Goal: Check status: Check status

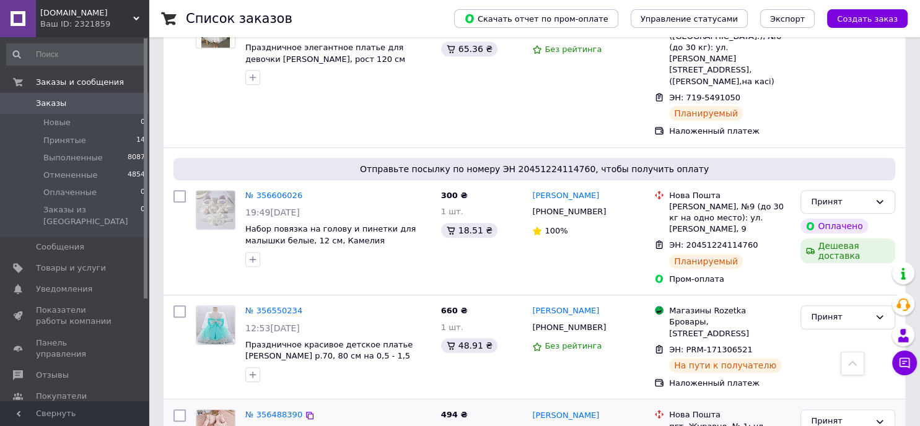
scroll to position [868, 0]
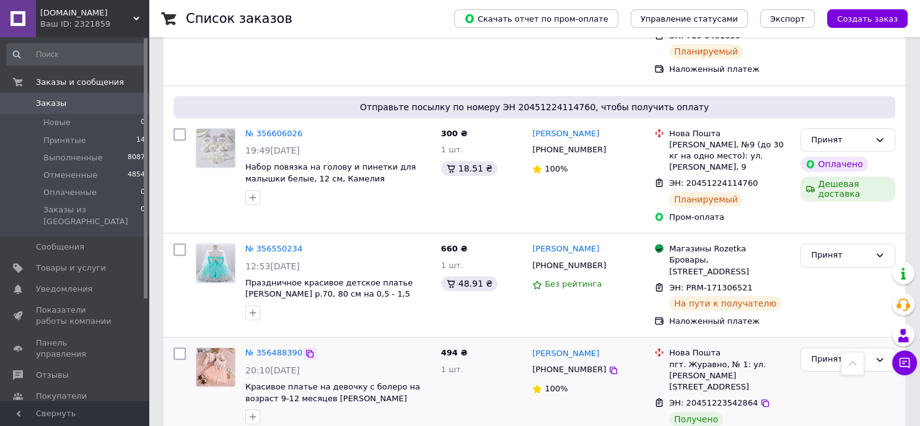
click at [306, 349] on icon at bounding box center [310, 354] width 10 height 10
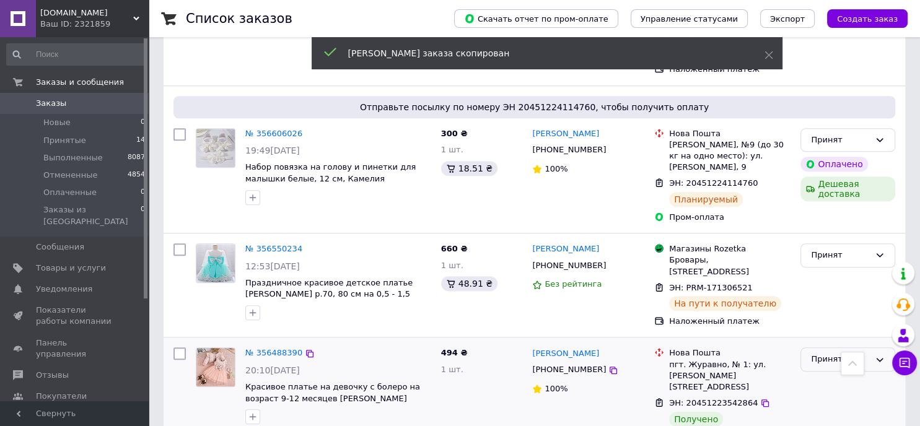
click at [838, 353] on div "Принят" at bounding box center [840, 359] width 59 height 13
click at [835, 374] on li "Выполнен" at bounding box center [848, 385] width 94 height 23
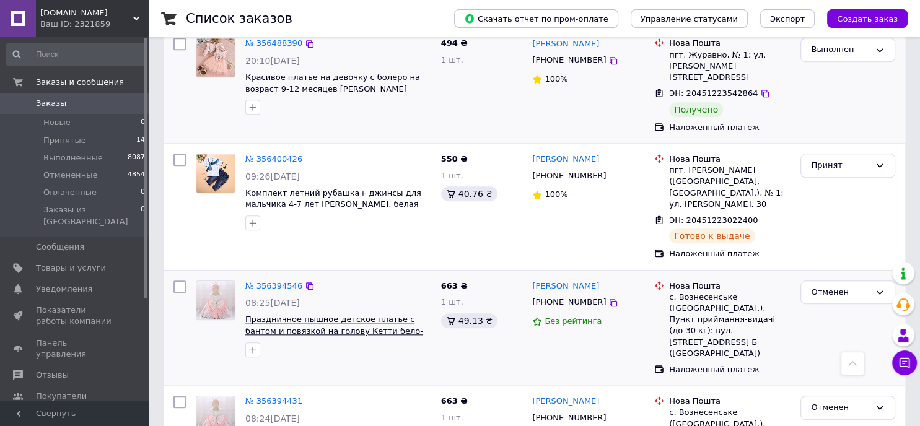
scroll to position [1239, 0]
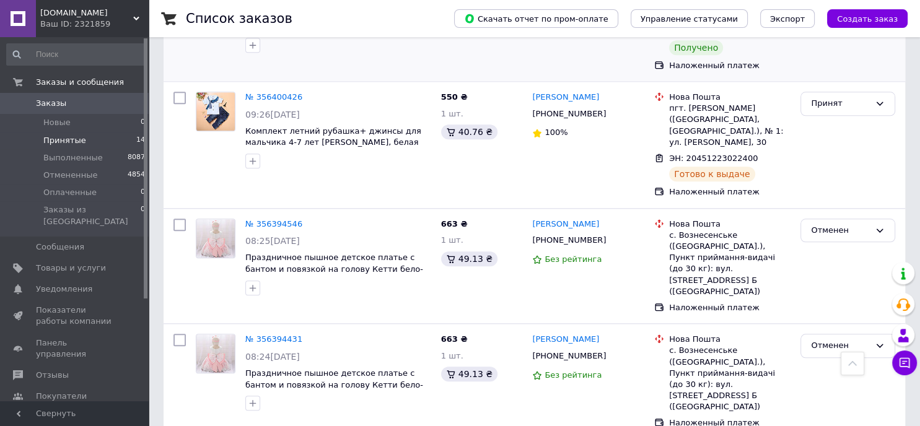
click at [78, 143] on span "Принятые" at bounding box center [64, 140] width 43 height 11
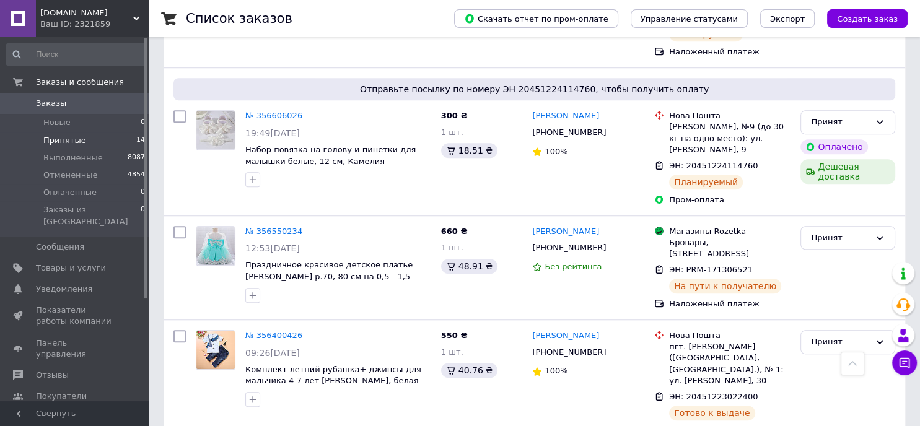
scroll to position [1053, 0]
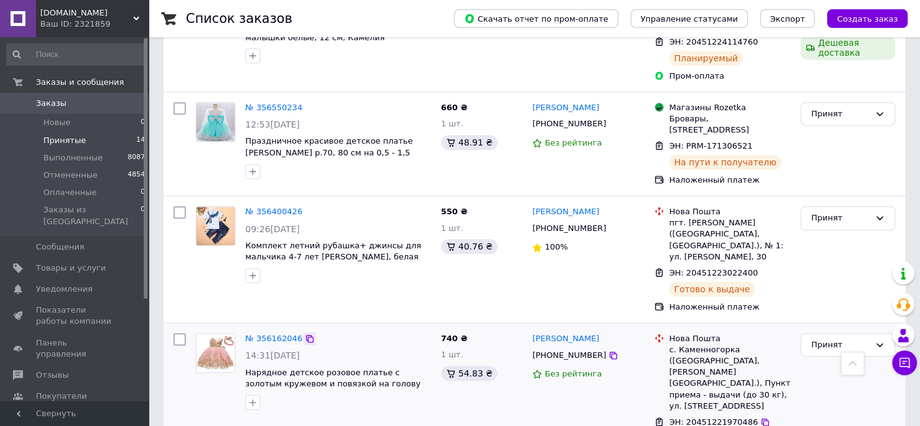
click at [305, 334] on icon at bounding box center [310, 339] width 10 height 10
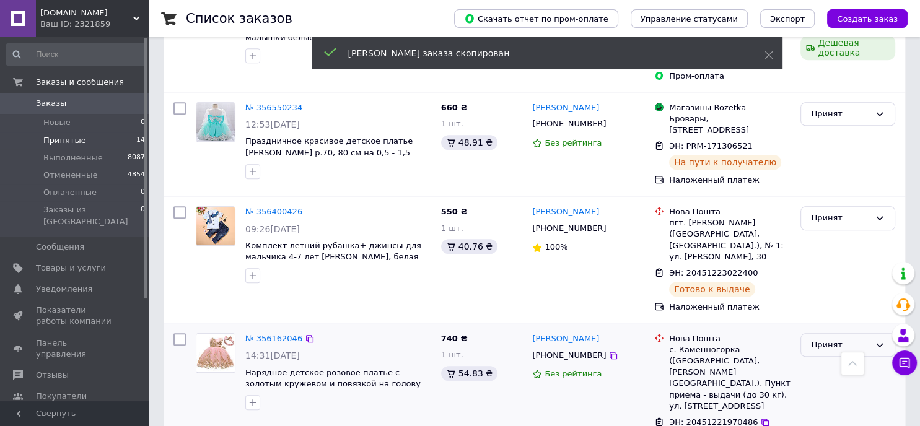
click at [814, 339] on div "Принят" at bounding box center [840, 345] width 59 height 13
click at [828, 359] on li "Выполнен" at bounding box center [848, 370] width 94 height 23
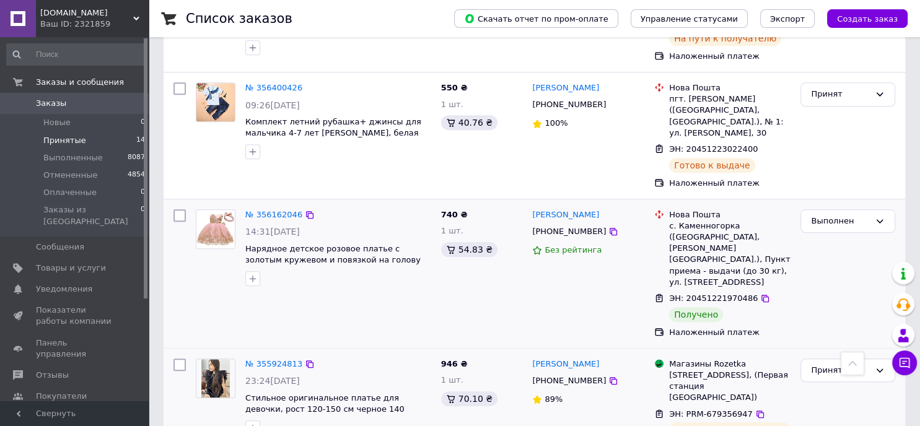
scroll to position [1239, 0]
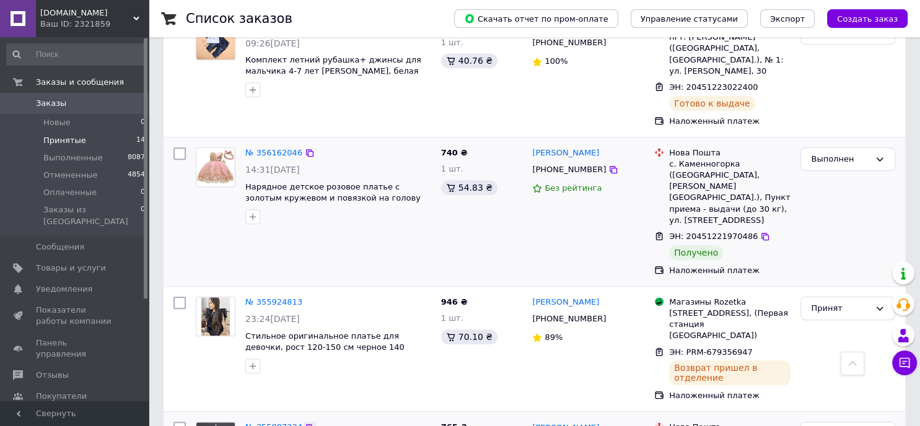
click at [305, 423] on icon at bounding box center [310, 428] width 10 height 10
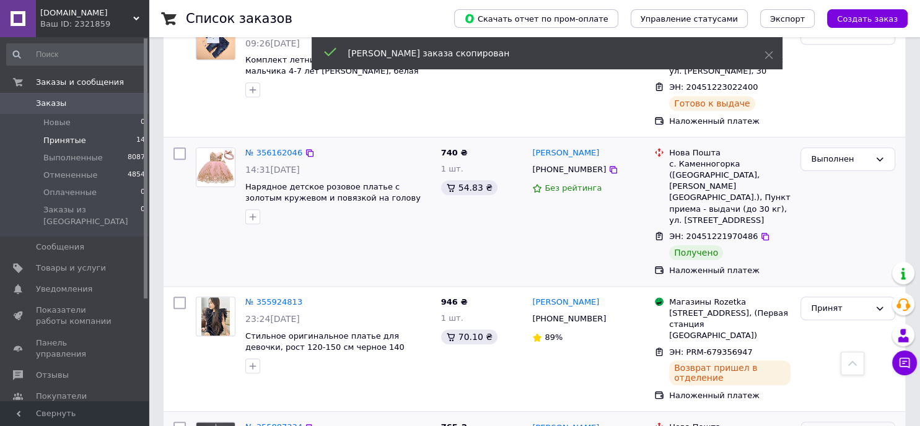
click at [855, 426] on div "Принят" at bounding box center [840, 434] width 59 height 13
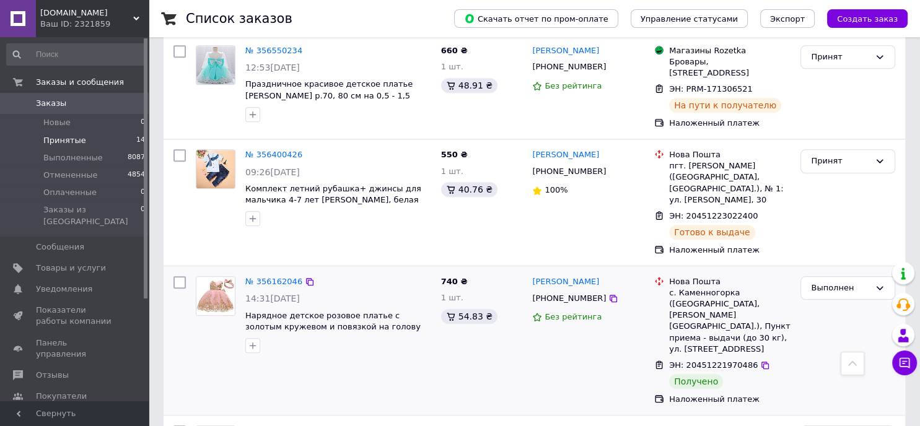
scroll to position [615, 0]
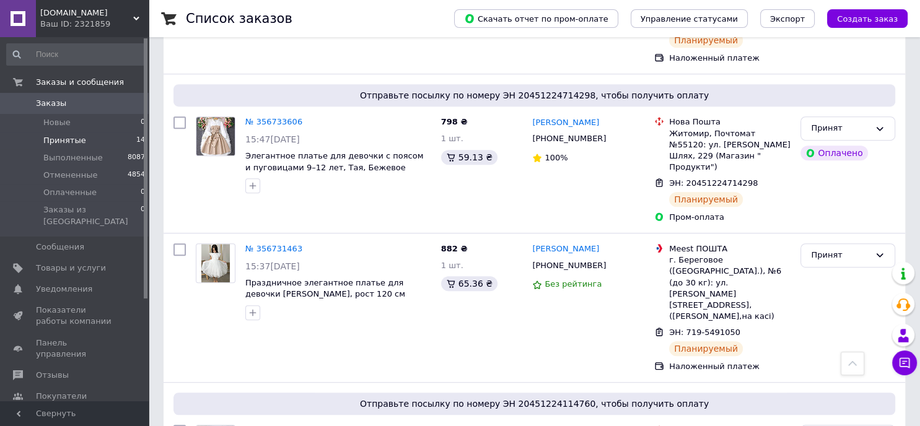
click at [107, 141] on li "Принятые 14" at bounding box center [76, 140] width 152 height 17
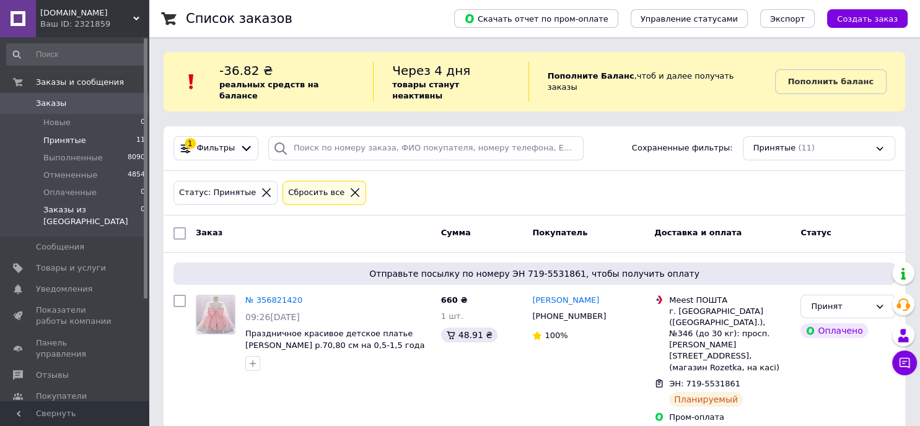
click at [91, 209] on span "Заказы из [GEOGRAPHIC_DATA]" at bounding box center [91, 216] width 97 height 22
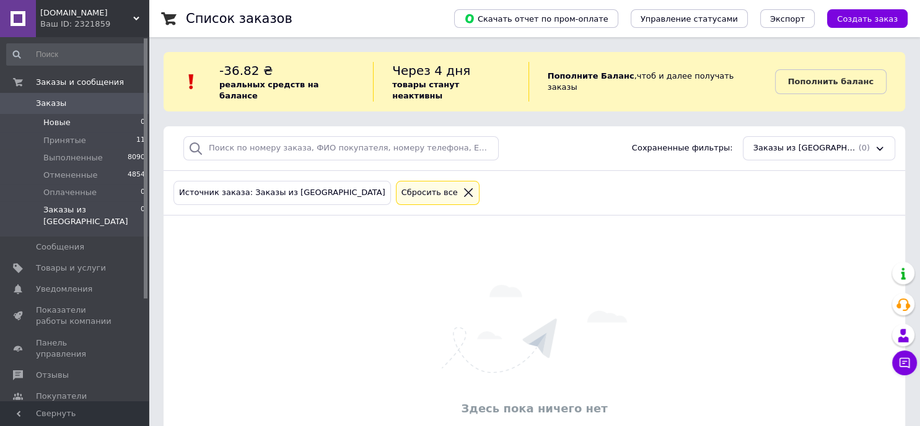
click at [64, 125] on span "Новые" at bounding box center [56, 122] width 27 height 11
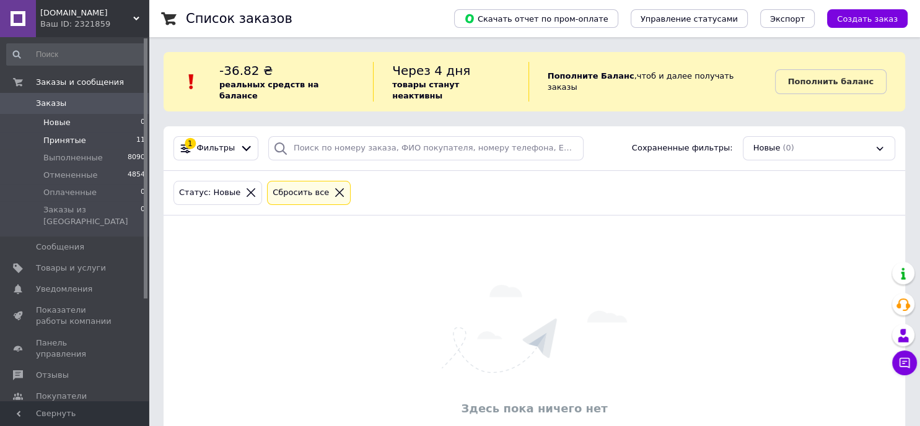
click at [102, 139] on li "Принятые 11" at bounding box center [76, 140] width 152 height 17
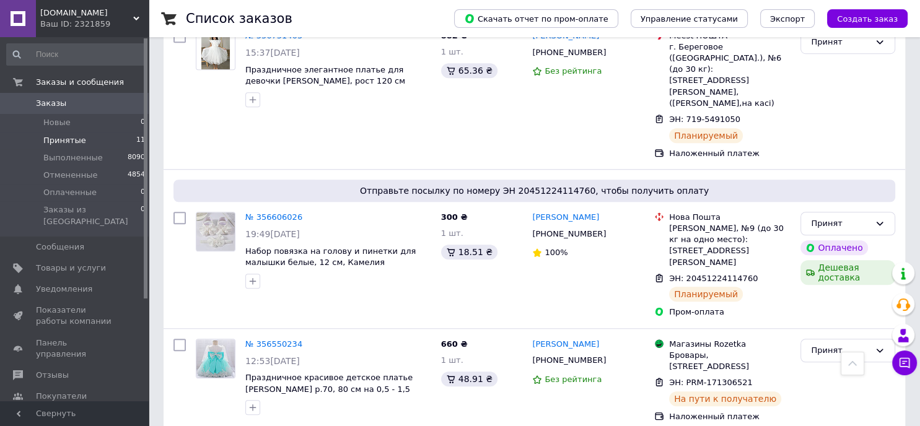
scroll to position [1177, 0]
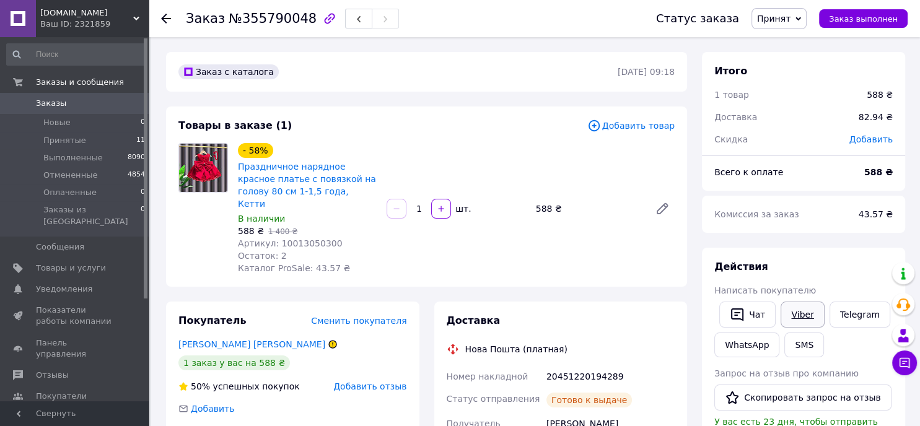
click at [801, 307] on link "Viber" at bounding box center [802, 315] width 43 height 26
click at [67, 139] on span "Принятые" at bounding box center [64, 140] width 43 height 11
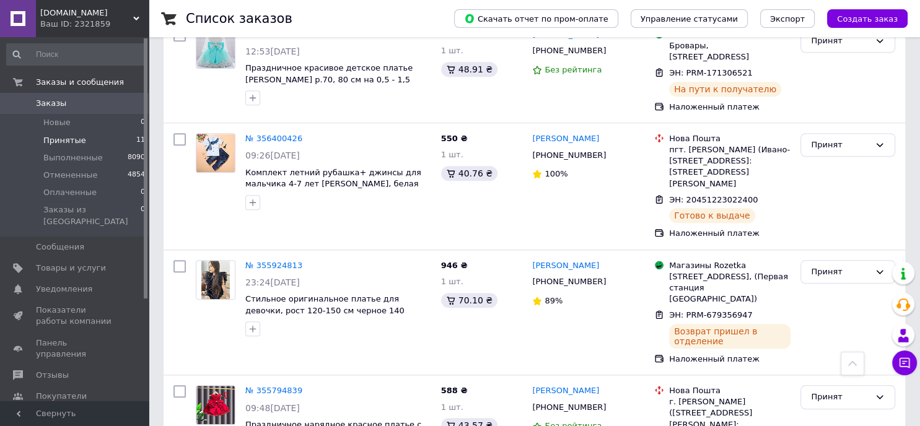
scroll to position [1177, 0]
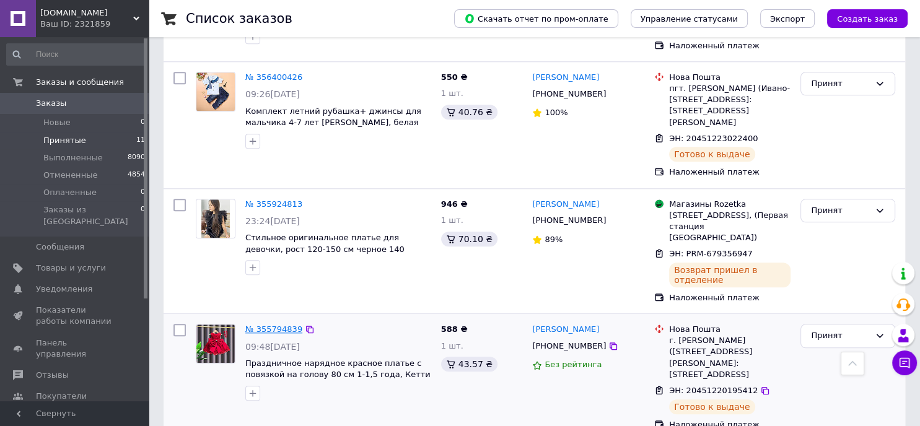
click at [286, 325] on link "№ 355794839" at bounding box center [273, 329] width 57 height 9
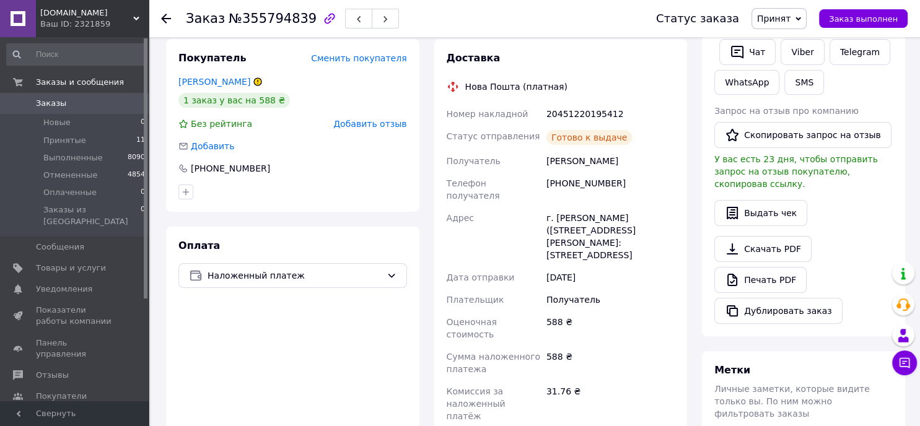
scroll to position [139, 0]
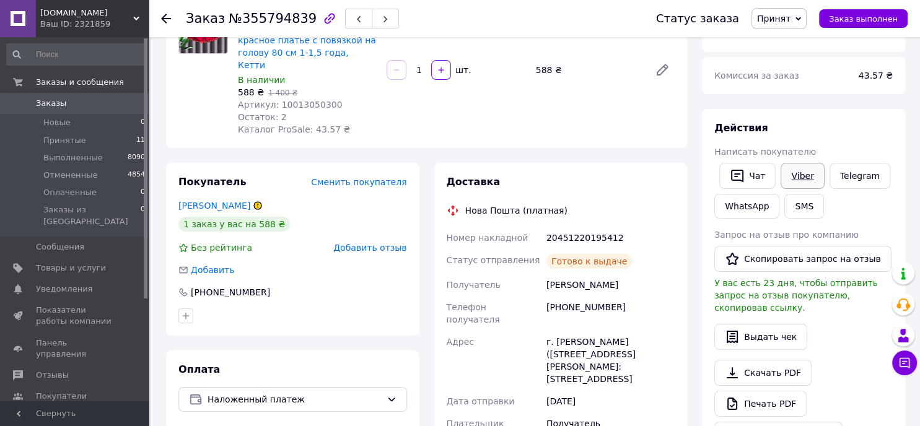
click at [806, 169] on link "Viber" at bounding box center [802, 176] width 43 height 26
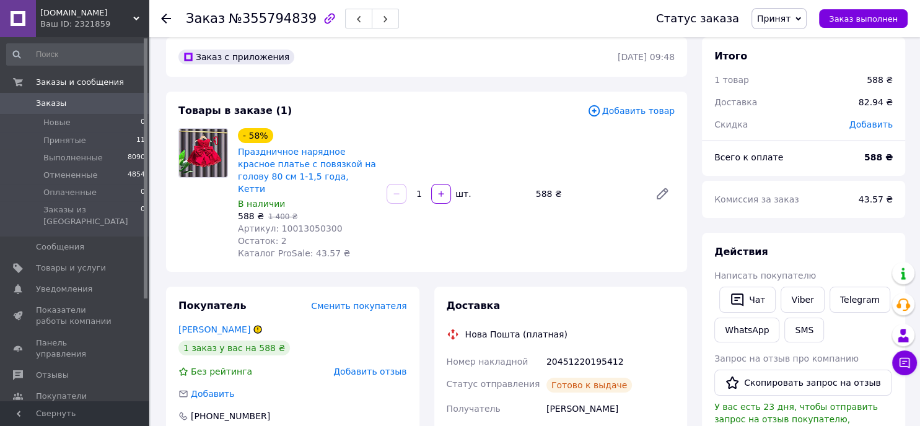
click at [260, 14] on span "№355794839" at bounding box center [273, 18] width 88 height 15
copy span "355794839"
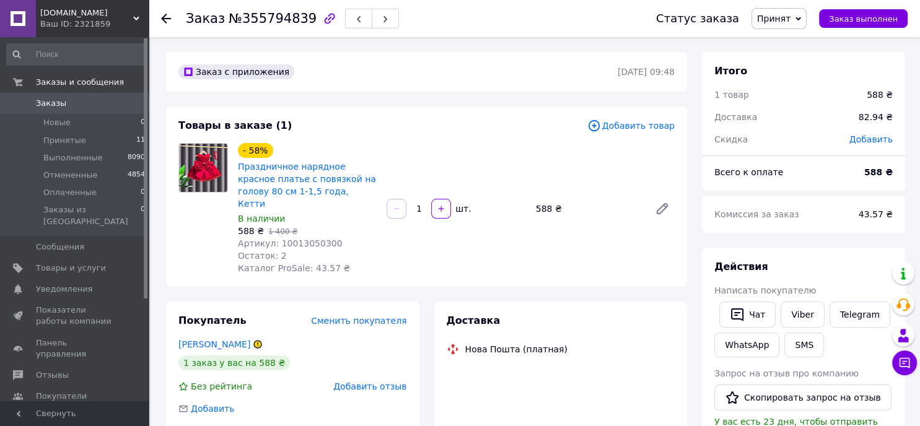
scroll to position [62, 0]
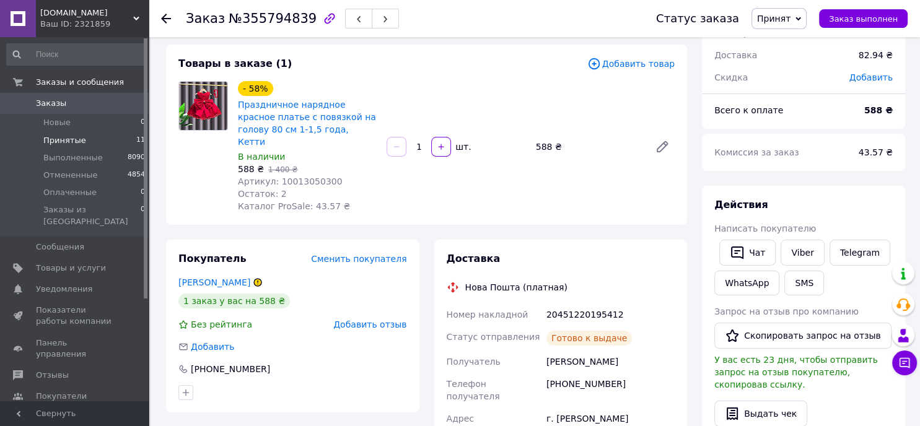
click at [69, 144] on span "Принятые" at bounding box center [64, 140] width 43 height 11
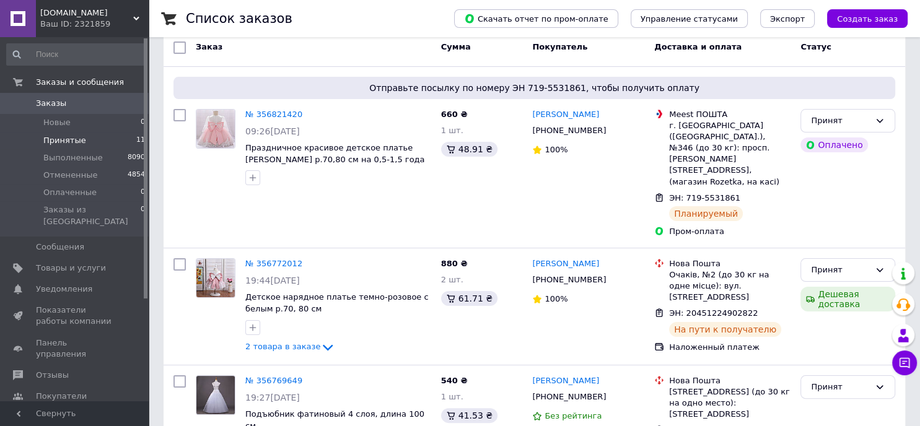
scroll to position [248, 0]
